Goal: Task Accomplishment & Management: Manage account settings

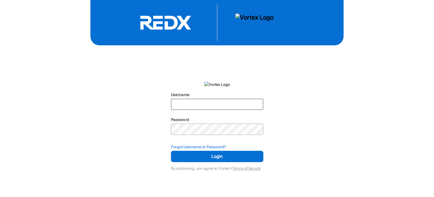
click at [222, 103] on input "Username" at bounding box center [217, 104] width 91 height 10
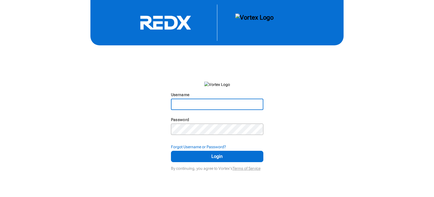
type input "[PERSON_NAME][EMAIL_ADDRESS][DOMAIN_NAME]"
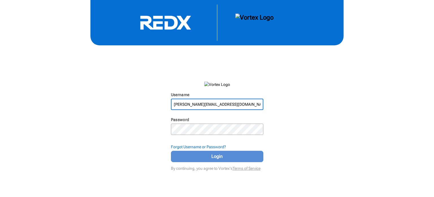
click at [214, 158] on span "Login" at bounding box center [217, 156] width 78 height 7
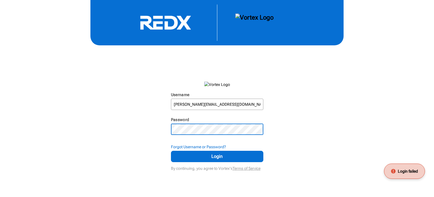
click at [157, 129] on div "Username [PERSON_NAME][EMAIL_ADDRESS][DOMAIN_NAME] N/A Password N/A Forgot User…" at bounding box center [217, 86] width 434 height 172
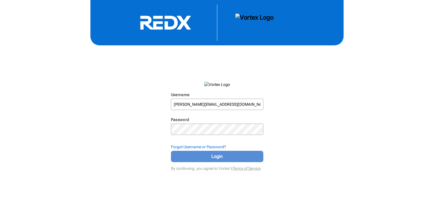
click at [185, 159] on span "Login" at bounding box center [217, 156] width 78 height 7
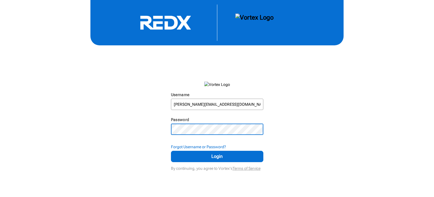
click at [160, 129] on div "Username [PERSON_NAME][EMAIL_ADDRESS][DOMAIN_NAME] N/A Password N/A Forgot User…" at bounding box center [217, 86] width 434 height 172
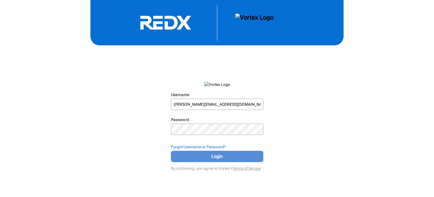
click at [190, 154] on span "Login" at bounding box center [217, 156] width 78 height 7
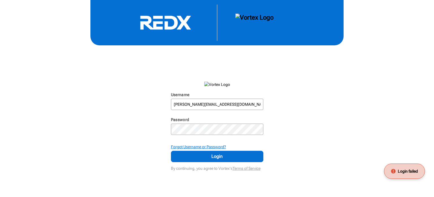
click at [191, 146] on strong "Forgot Username or Password?" at bounding box center [198, 146] width 55 height 5
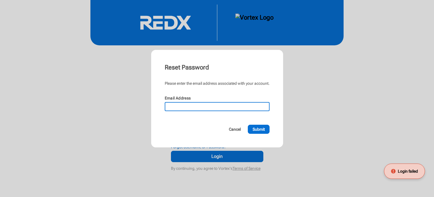
click at [182, 107] on input "Email Address" at bounding box center [217, 106] width 104 height 8
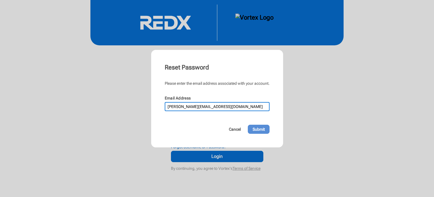
type input "[PERSON_NAME][EMAIL_ADDRESS][DOMAIN_NAME]"
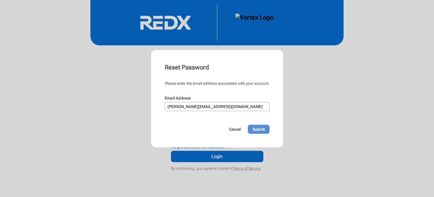
click at [258, 129] on span "Submit" at bounding box center [259, 129] width 12 height 6
